Goal: Information Seeking & Learning: Learn about a topic

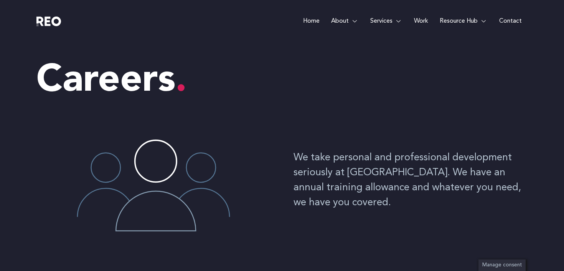
scroll to position [240, 0]
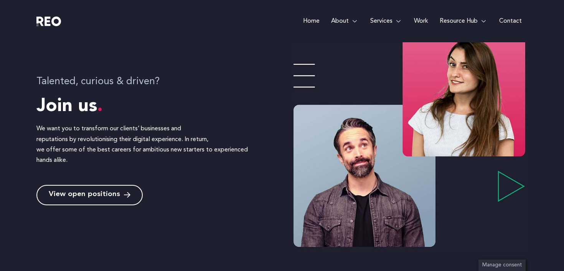
click at [96, 192] on e-page-transition at bounding box center [282, 135] width 564 height 271
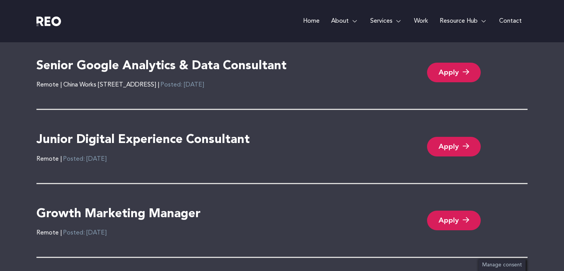
scroll to position [1689, 0]
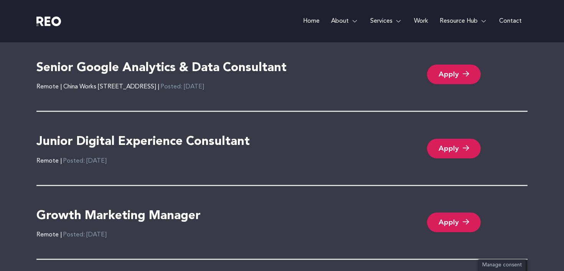
click at [182, 142] on h4 "Junior Digital Experience Consultant" at bounding box center [142, 142] width 213 height 16
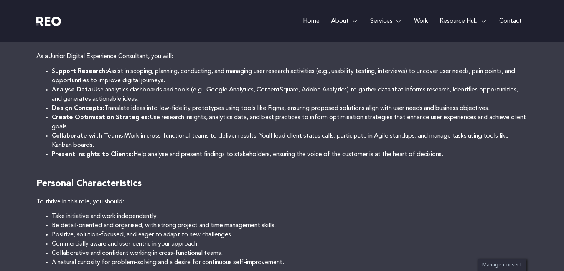
scroll to position [292, 0]
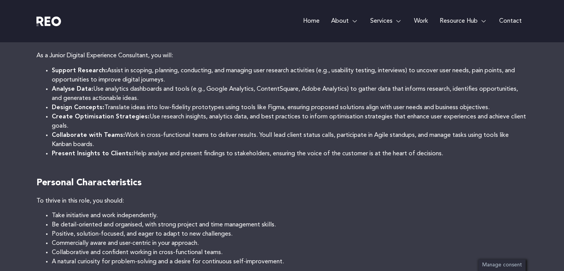
click at [221, 137] on li "Collaborate with Teams: Work in cross-functional teams to deliver results. Youl…" at bounding box center [290, 139] width 476 height 18
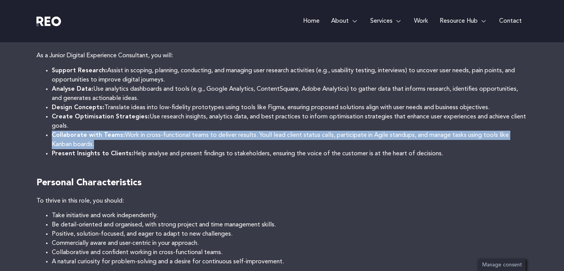
click at [221, 137] on li "Collaborate with Teams: Work in cross-functional teams to deliver results. Youl…" at bounding box center [290, 139] width 476 height 18
click at [215, 144] on li "Collaborate with Teams: Work in cross-functional teams to deliver results. Youl…" at bounding box center [290, 139] width 476 height 18
drag, startPoint x: 215, startPoint y: 144, endPoint x: 210, endPoint y: 128, distance: 16.4
click at [210, 128] on ul "Support Research: Assist in scoping, planning, conducting, and managing user re…" at bounding box center [281, 112] width 491 height 92
